Goal: Task Accomplishment & Management: Use online tool/utility

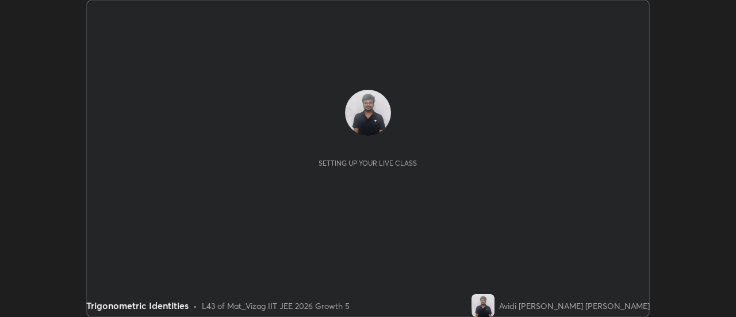
scroll to position [317, 735]
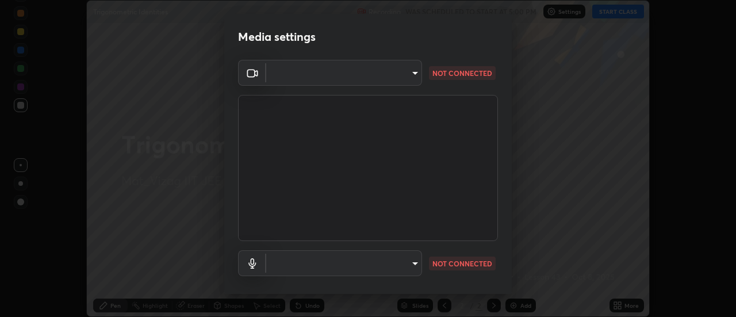
type input "986feb8556e73681354fd397a281e18dd9795208a4ba34ef154bc8978d7371e0"
type input "communications"
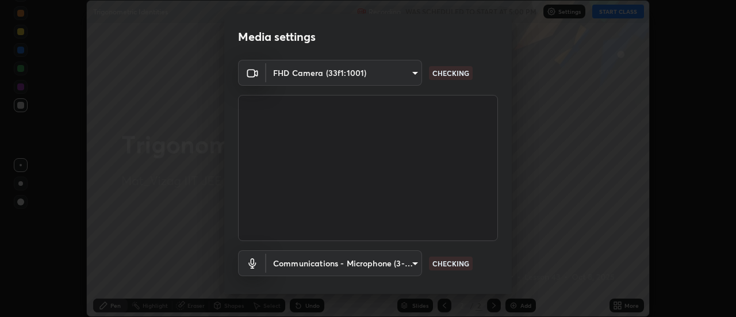
scroll to position [60, 0]
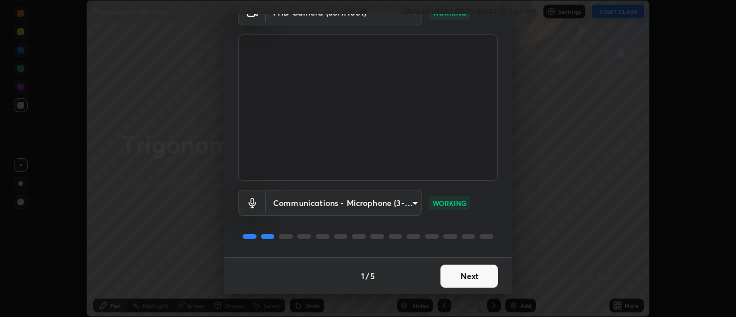
click at [466, 279] on button "Next" at bounding box center [468, 275] width 57 height 23
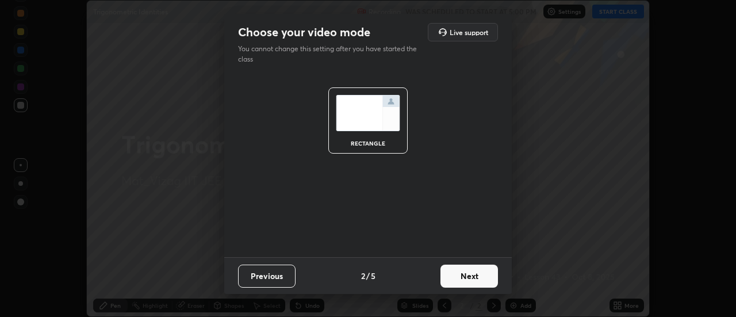
click at [473, 278] on button "Next" at bounding box center [468, 275] width 57 height 23
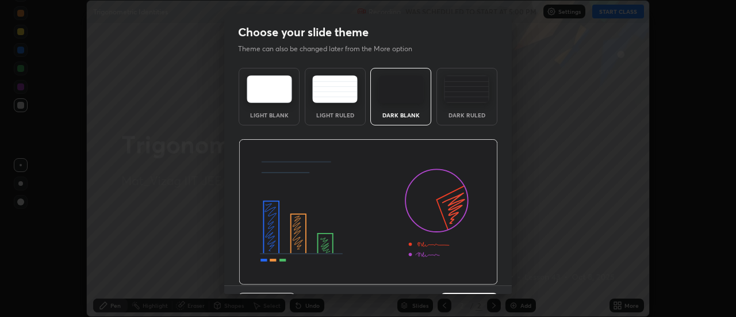
click at [473, 277] on img at bounding box center [368, 212] width 259 height 146
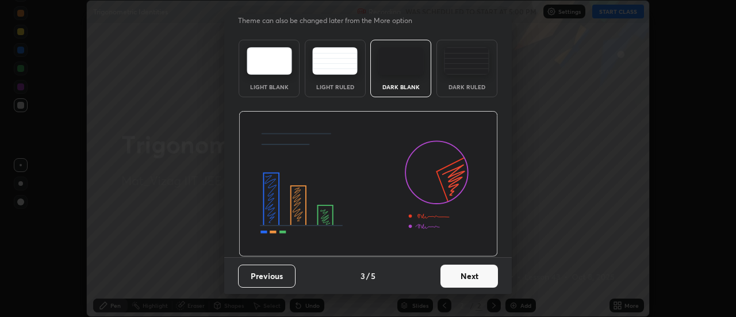
click at [461, 283] on button "Next" at bounding box center [468, 275] width 57 height 23
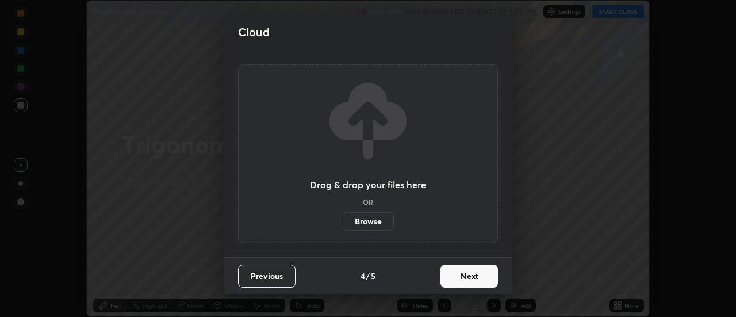
scroll to position [0, 0]
click at [467, 275] on button "Next" at bounding box center [468, 275] width 57 height 23
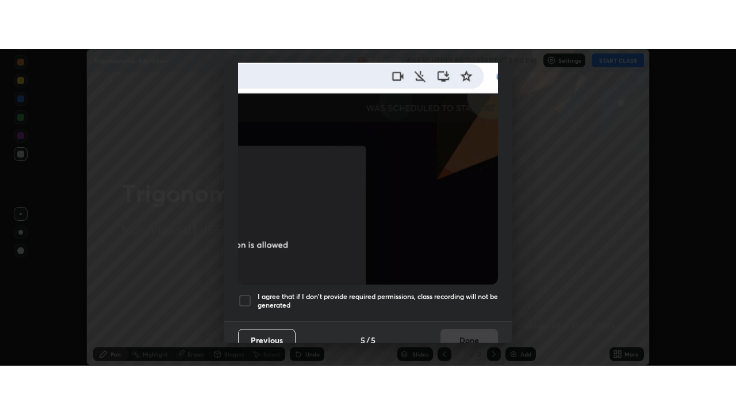
scroll to position [295, 0]
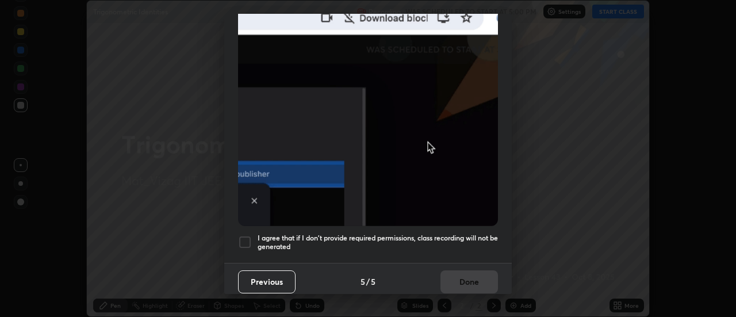
click at [245, 236] on div at bounding box center [245, 242] width 14 height 14
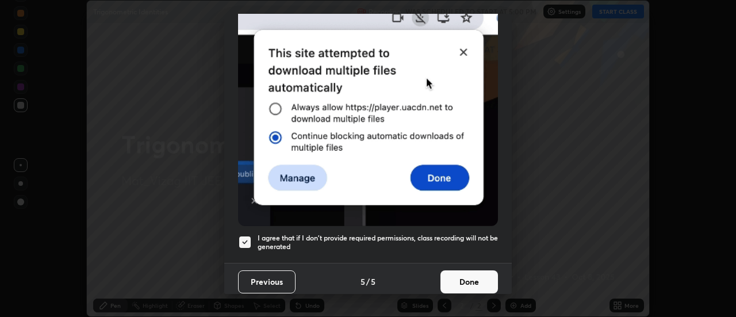
click at [493, 272] on button "Done" at bounding box center [468, 281] width 57 height 23
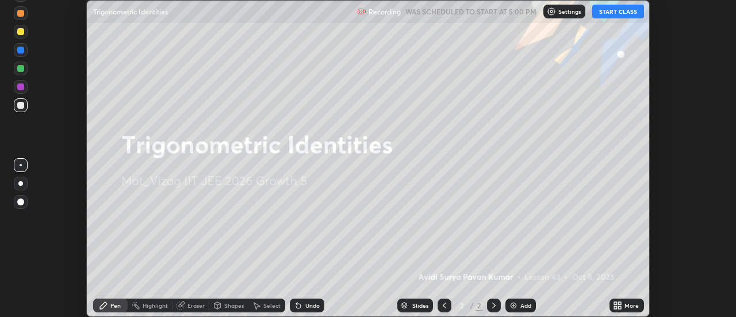
click at [525, 305] on div "Add" at bounding box center [525, 305] width 11 height 6
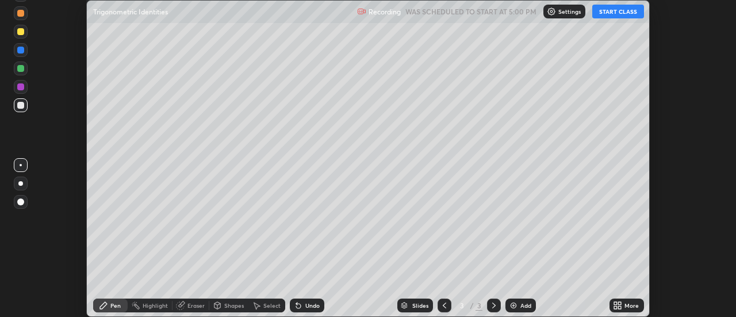
click at [632, 299] on div "More" at bounding box center [626, 305] width 34 height 14
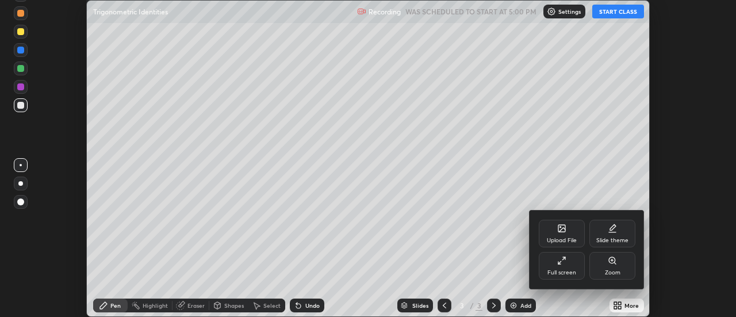
click at [559, 267] on div "Full screen" at bounding box center [562, 266] width 46 height 28
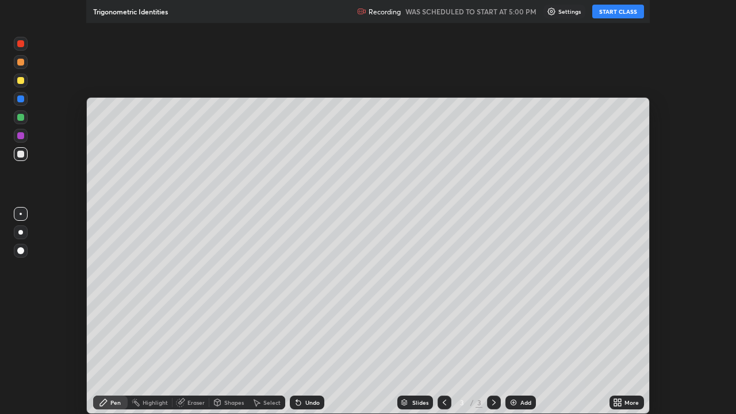
scroll to position [414, 736]
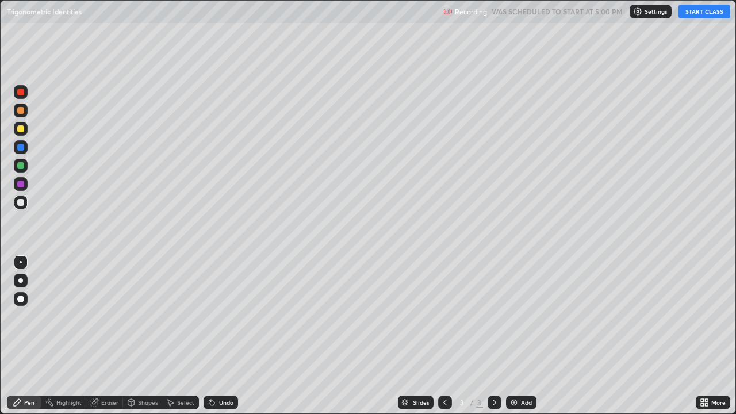
click at [688, 13] on button "START CLASS" at bounding box center [704, 12] width 52 height 14
click at [20, 281] on div at bounding box center [20, 280] width 5 height 5
click at [112, 316] on div "Eraser" at bounding box center [109, 403] width 17 height 6
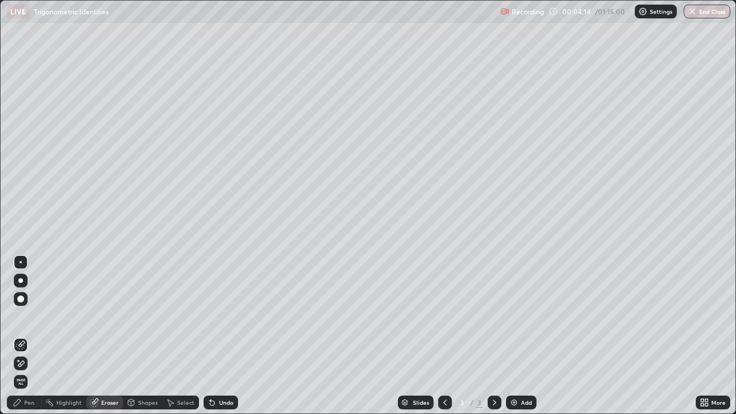
click at [27, 316] on div "Pen" at bounding box center [24, 403] width 34 height 14
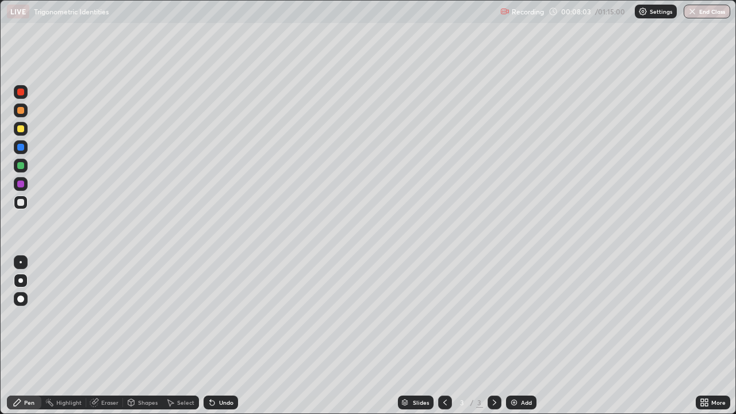
click at [521, 316] on div "Add" at bounding box center [526, 403] width 11 height 6
click at [110, 316] on div "Eraser" at bounding box center [109, 403] width 17 height 6
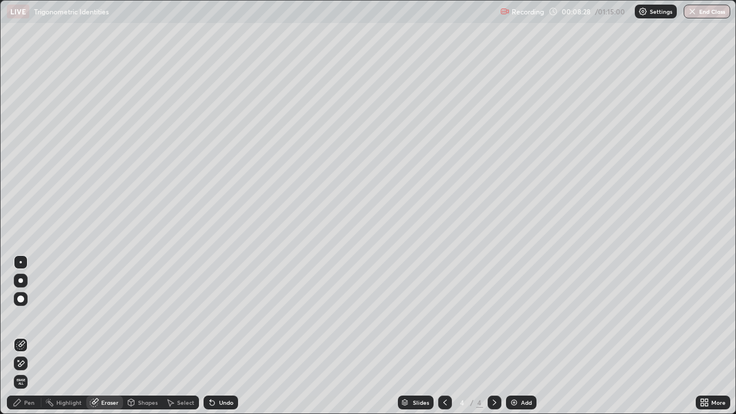
click at [36, 316] on div "Pen" at bounding box center [24, 403] width 34 height 14
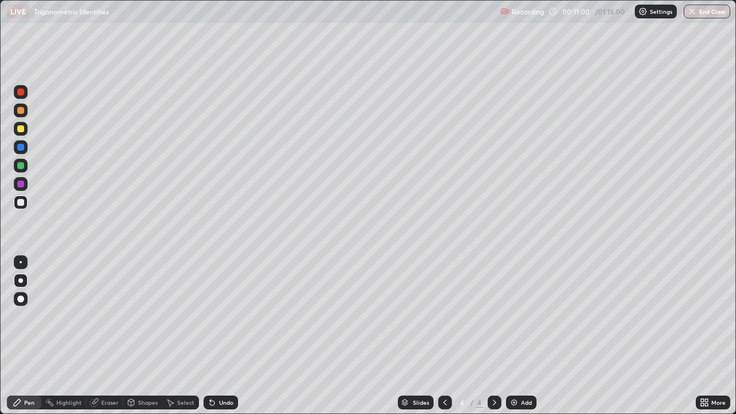
click at [99, 316] on div "Eraser" at bounding box center [104, 403] width 37 height 14
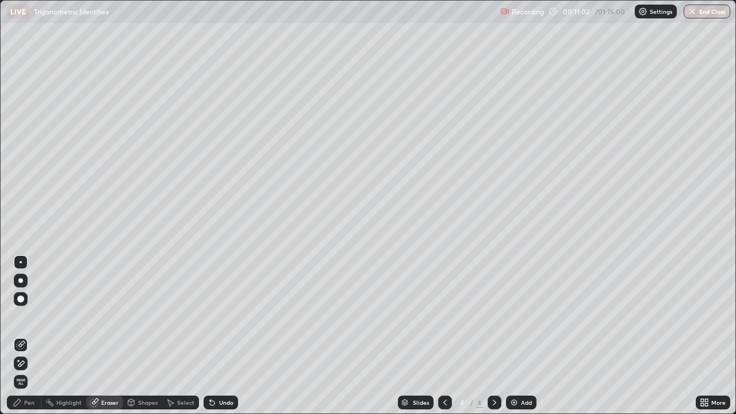
click at [27, 316] on div "Pen" at bounding box center [29, 403] width 10 height 6
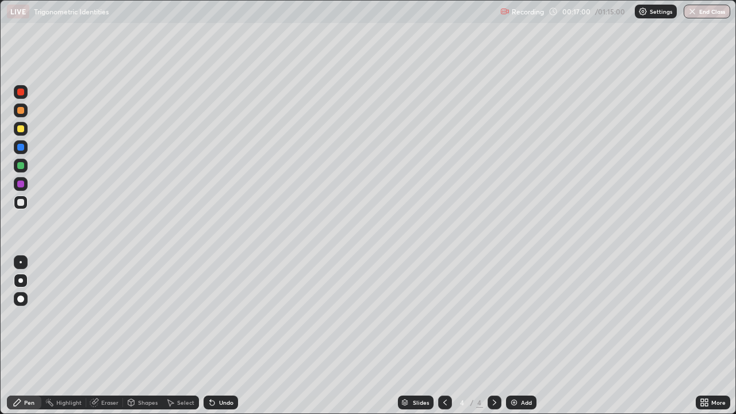
click at [522, 316] on div "Add" at bounding box center [526, 403] width 11 height 6
click at [444, 316] on div at bounding box center [445, 403] width 14 height 14
click at [493, 316] on icon at bounding box center [494, 402] width 9 height 9
click at [215, 316] on div "Undo" at bounding box center [221, 403] width 34 height 14
click at [219, 316] on div "Undo" at bounding box center [226, 403] width 14 height 6
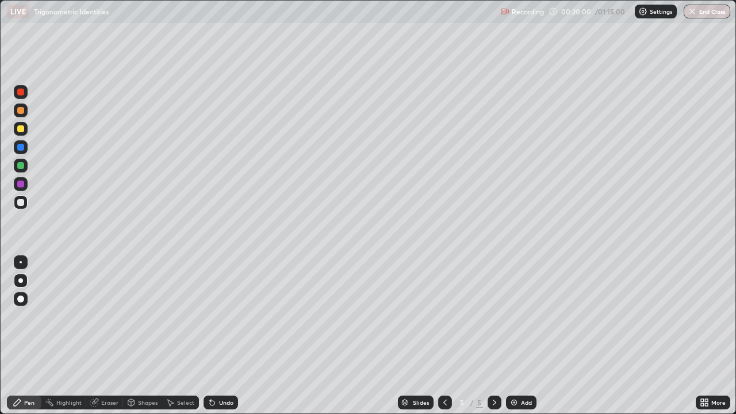
click at [528, 316] on div "Add" at bounding box center [521, 403] width 30 height 14
click at [525, 316] on div "Add" at bounding box center [526, 403] width 11 height 6
click at [140, 316] on div "Shapes" at bounding box center [148, 403] width 20 height 6
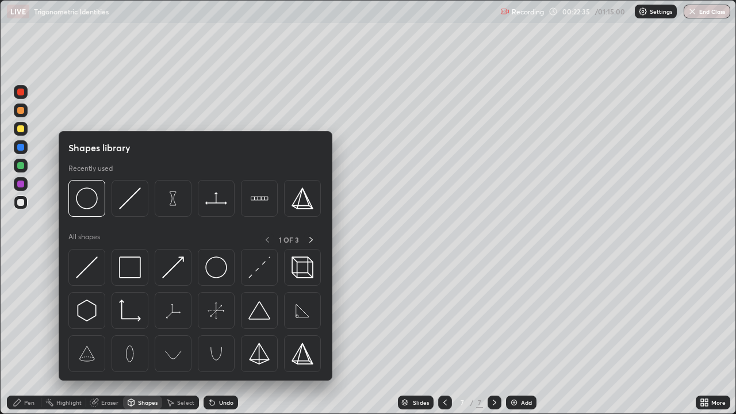
click at [140, 316] on div "Shapes" at bounding box center [148, 403] width 20 height 6
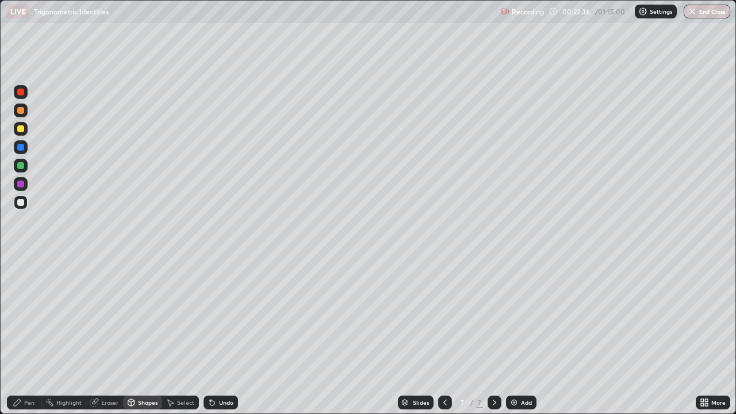
click at [107, 316] on div "Eraser" at bounding box center [109, 403] width 17 height 6
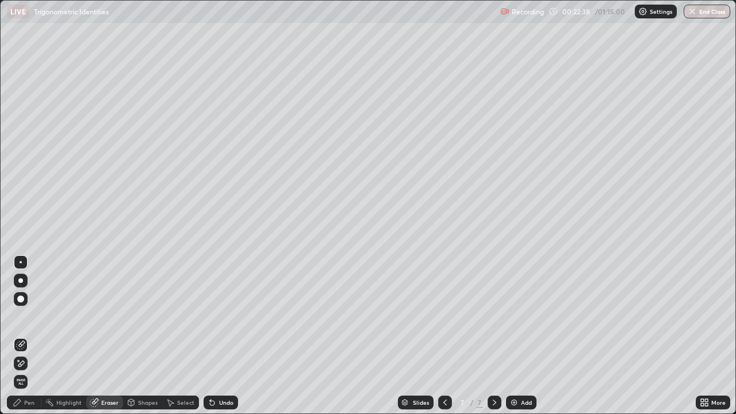
click at [27, 316] on div "Pen" at bounding box center [24, 403] width 34 height 14
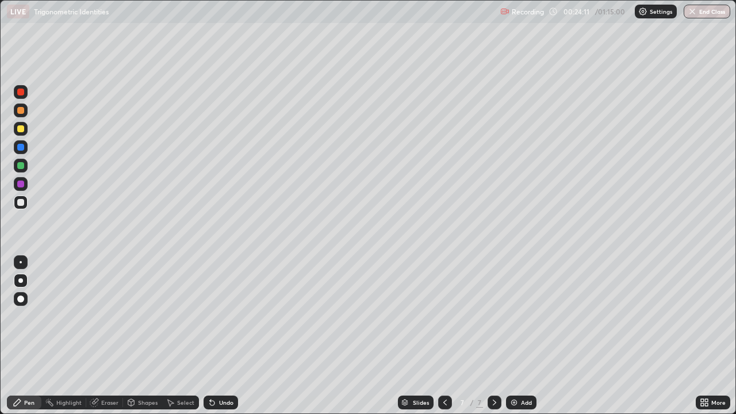
click at [103, 316] on div "Eraser" at bounding box center [109, 403] width 17 height 6
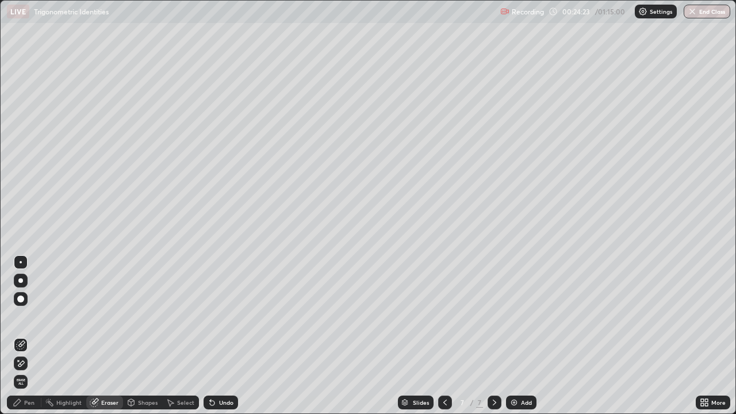
click at [29, 316] on div "Pen" at bounding box center [29, 403] width 10 height 6
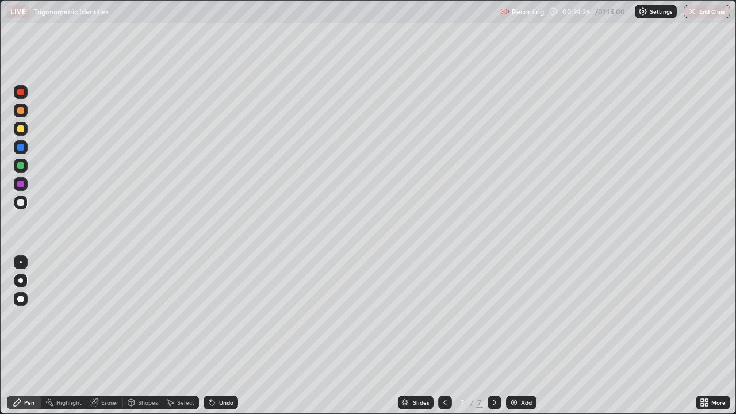
click at [108, 316] on div "Eraser" at bounding box center [109, 403] width 17 height 6
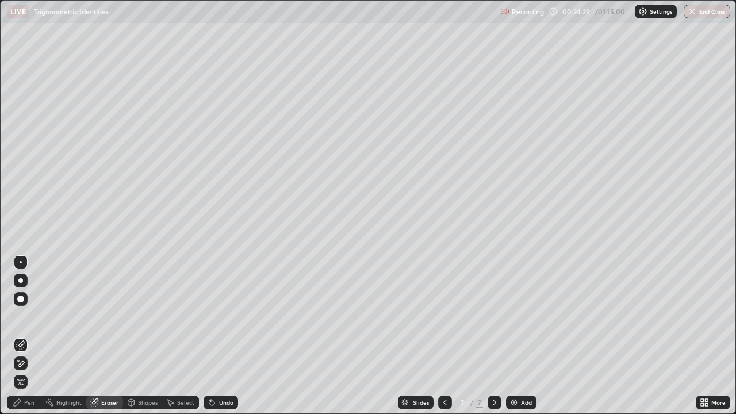
click at [26, 316] on div "Pen" at bounding box center [29, 403] width 10 height 6
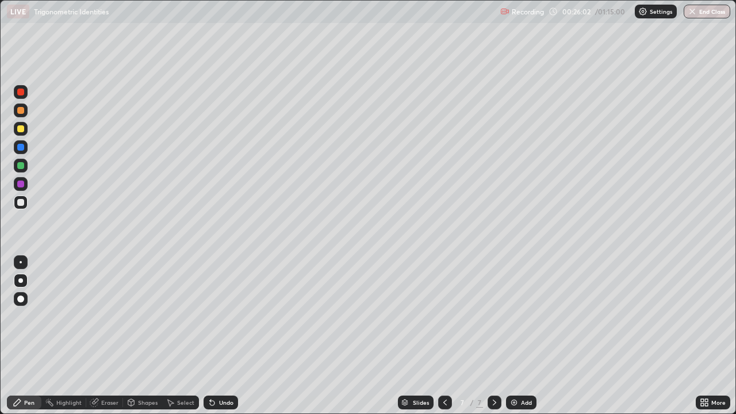
click at [523, 316] on div "Add" at bounding box center [526, 403] width 11 height 6
click at [107, 316] on div "Eraser" at bounding box center [109, 403] width 17 height 6
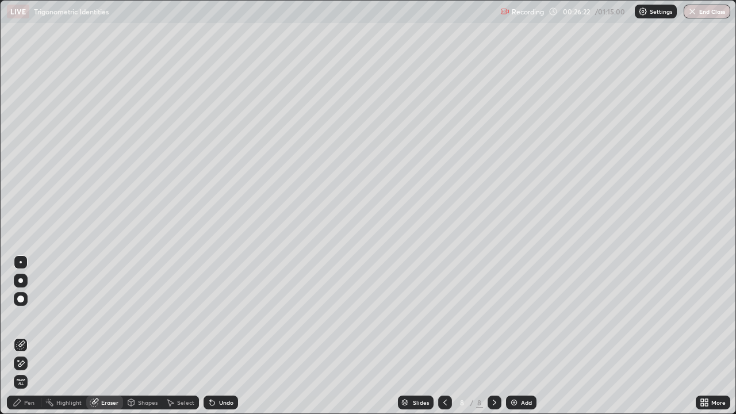
click at [31, 316] on div "Pen" at bounding box center [24, 403] width 34 height 14
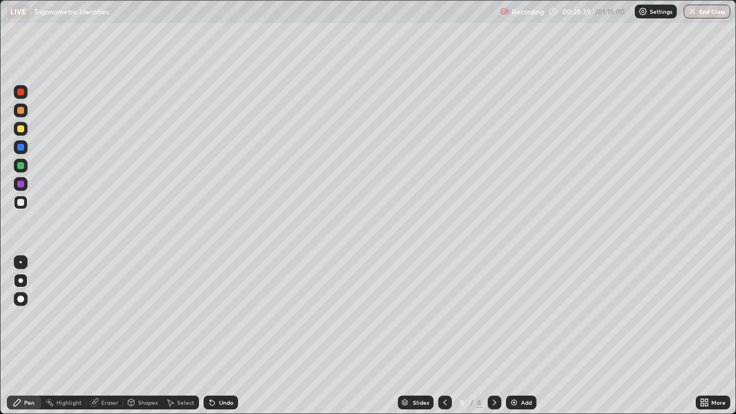
click at [26, 316] on div "Pen" at bounding box center [29, 403] width 10 height 6
click at [28, 316] on div "Pen" at bounding box center [29, 403] width 10 height 6
click at [23, 316] on div "Pen" at bounding box center [24, 403] width 34 height 14
click at [25, 316] on div "Pen" at bounding box center [29, 403] width 10 height 6
click at [444, 316] on icon at bounding box center [444, 402] width 9 height 9
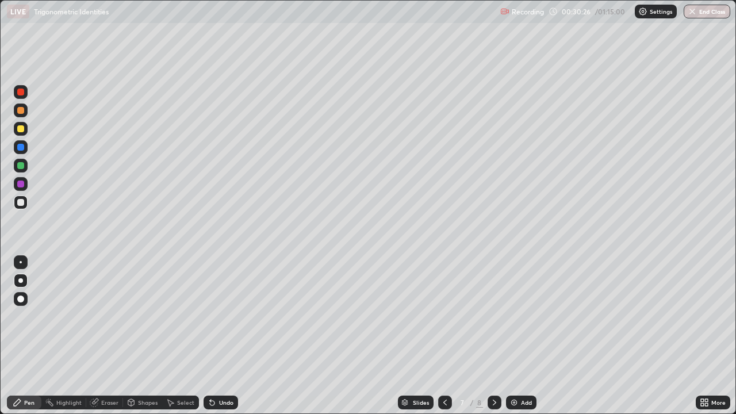
click at [447, 316] on icon at bounding box center [444, 402] width 9 height 9
click at [443, 316] on icon at bounding box center [444, 402] width 9 height 9
click at [443, 316] on icon at bounding box center [444, 403] width 3 height 6
click at [493, 316] on icon at bounding box center [494, 402] width 9 height 9
click at [492, 316] on icon at bounding box center [494, 402] width 9 height 9
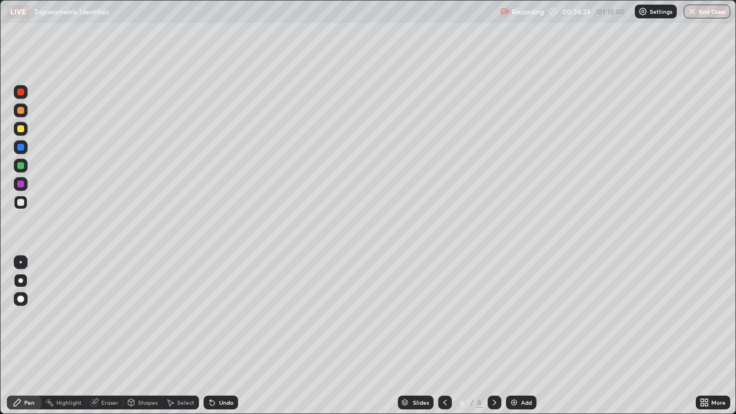
click at [478, 316] on div "8" at bounding box center [479, 402] width 7 height 10
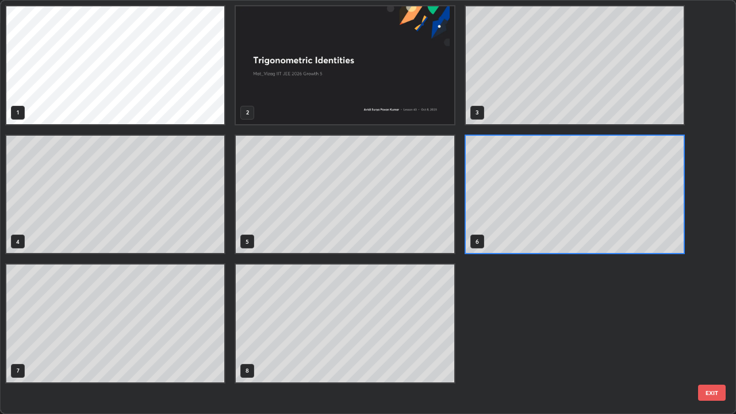
scroll to position [409, 729]
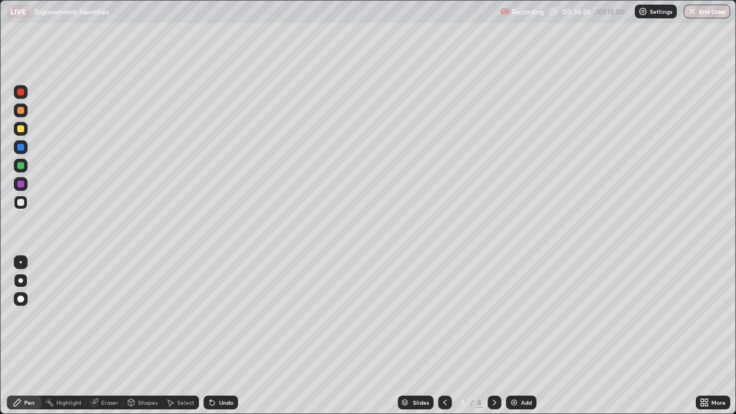
click at [493, 316] on icon at bounding box center [494, 402] width 9 height 9
click at [488, 316] on div at bounding box center [495, 403] width 14 height 14
click at [493, 316] on div at bounding box center [495, 403] width 14 height 14
click at [423, 316] on div "Slides" at bounding box center [416, 403] width 36 height 14
click at [519, 316] on div "Add" at bounding box center [521, 403] width 30 height 14
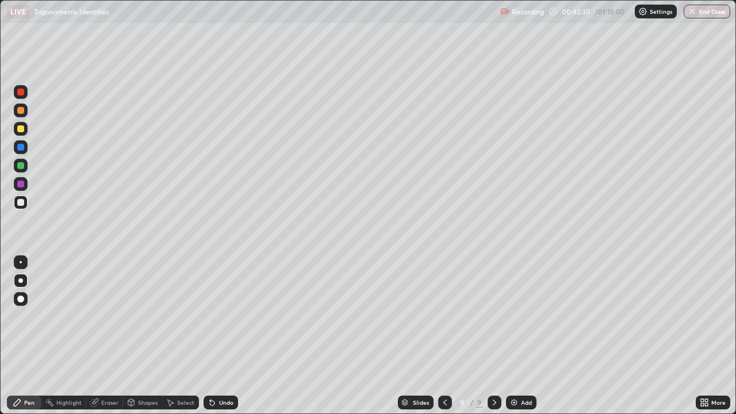
click at [105, 316] on div "Eraser" at bounding box center [109, 403] width 17 height 6
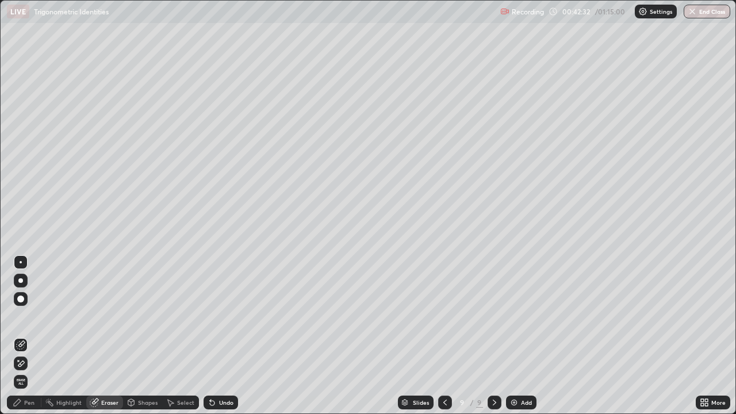
click at [30, 316] on div "Pen" at bounding box center [29, 403] width 10 height 6
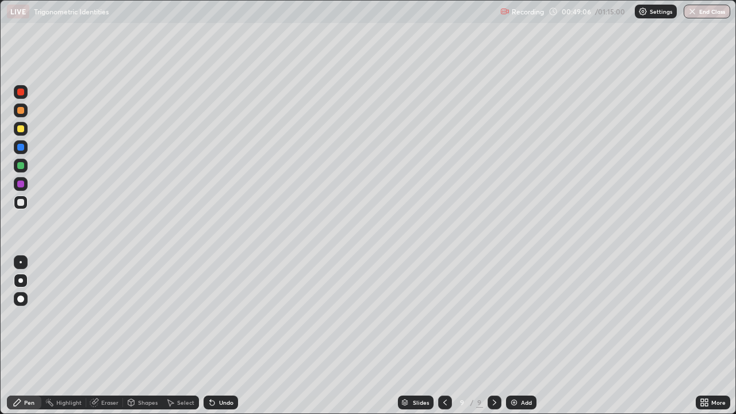
click at [523, 316] on div "Add" at bounding box center [526, 403] width 11 height 6
click at [21, 316] on icon at bounding box center [17, 402] width 9 height 9
click at [693, 13] on img "button" at bounding box center [692, 11] width 9 height 9
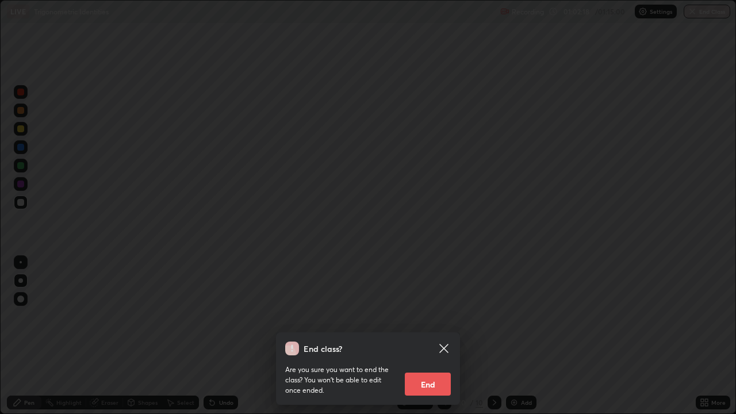
click at [432, 316] on button "End" at bounding box center [428, 384] width 46 height 23
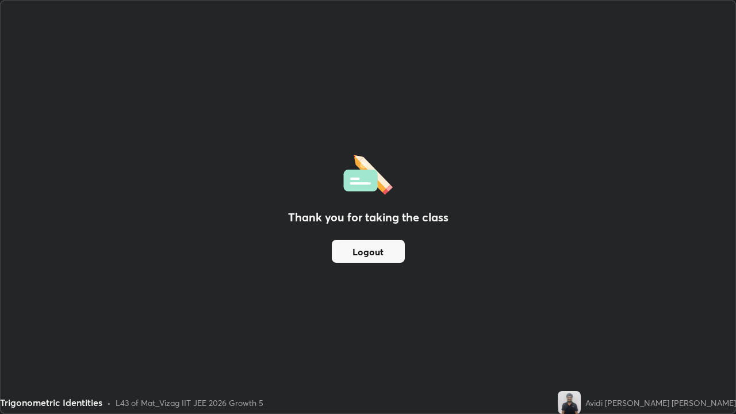
click at [387, 279] on div "Thank you for taking the class Logout" at bounding box center [368, 207] width 735 height 413
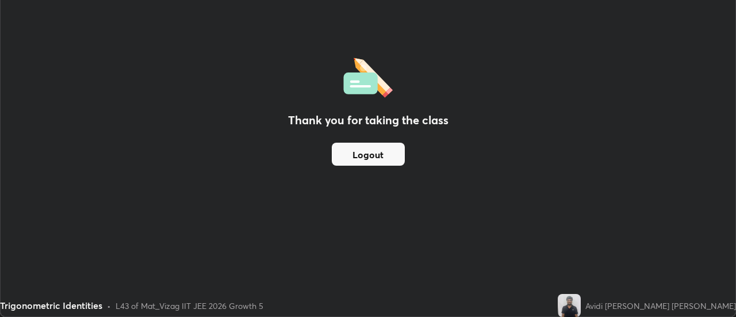
scroll to position [57182, 56763]
